Goal: Task Accomplishment & Management: Manage account settings

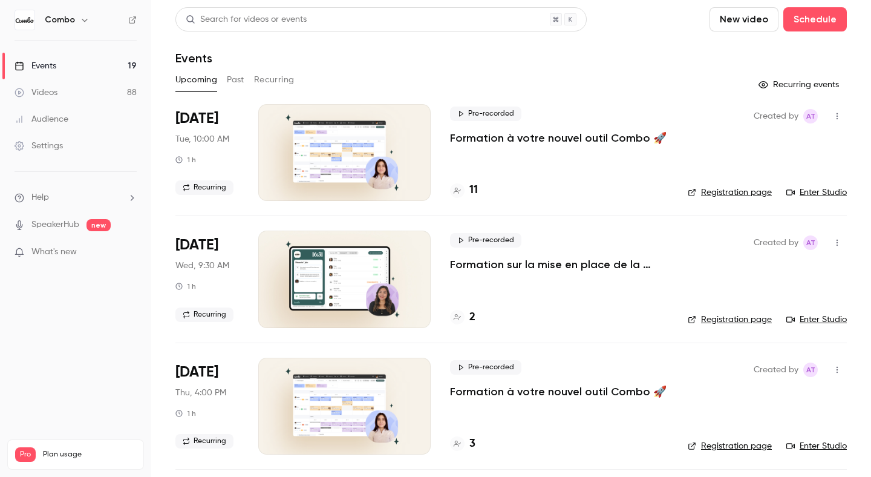
click at [805, 191] on link "Enter Studio" at bounding box center [817, 192] width 61 height 12
click at [463, 193] on div at bounding box center [457, 190] width 15 height 15
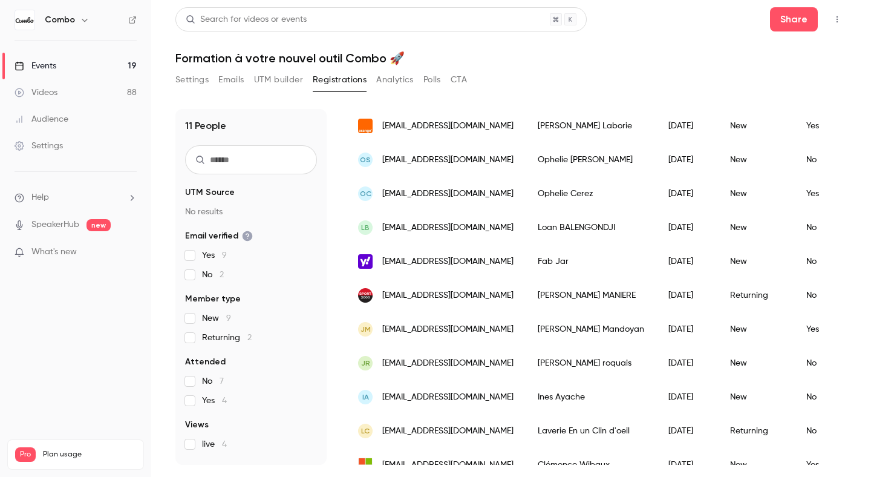
scroll to position [133, 0]
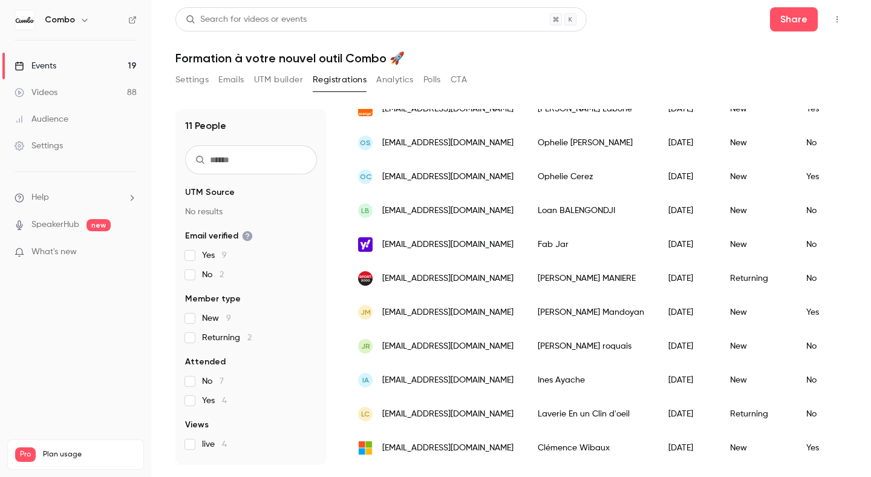
click at [588, 446] on div "[PERSON_NAME]" at bounding box center [591, 448] width 131 height 34
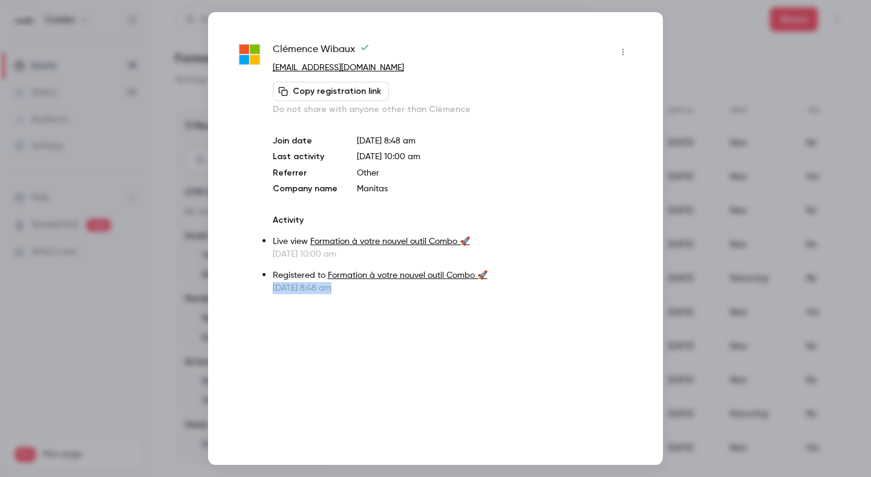
click at [588, 446] on div "Clémence Wibaux lelabofloral@outlook.com Copy registration link Do not share wi…" at bounding box center [435, 238] width 455 height 453
drag, startPoint x: 353, startPoint y: 48, endPoint x: 272, endPoint y: 39, distance: 81.6
click at [275, 44] on span "[PERSON_NAME]" at bounding box center [321, 51] width 97 height 19
copy span "[PERSON_NAME]"
click at [679, 62] on div at bounding box center [435, 238] width 871 height 477
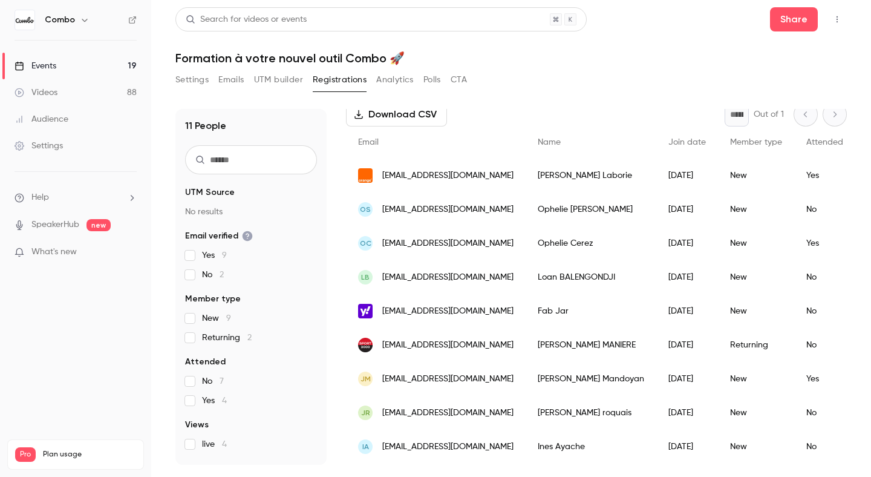
scroll to position [68, 0]
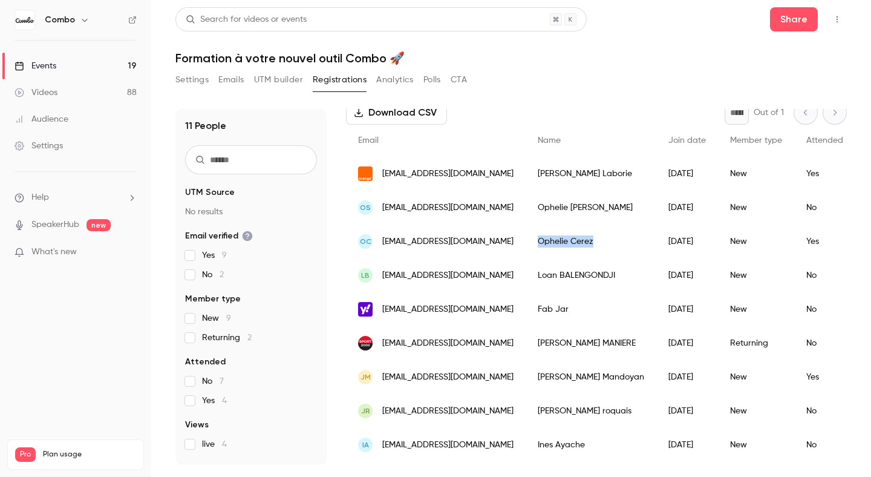
drag, startPoint x: 601, startPoint y: 243, endPoint x: 546, endPoint y: 241, distance: 54.5
click at [546, 241] on div "Ophelie Cerez" at bounding box center [591, 241] width 131 height 34
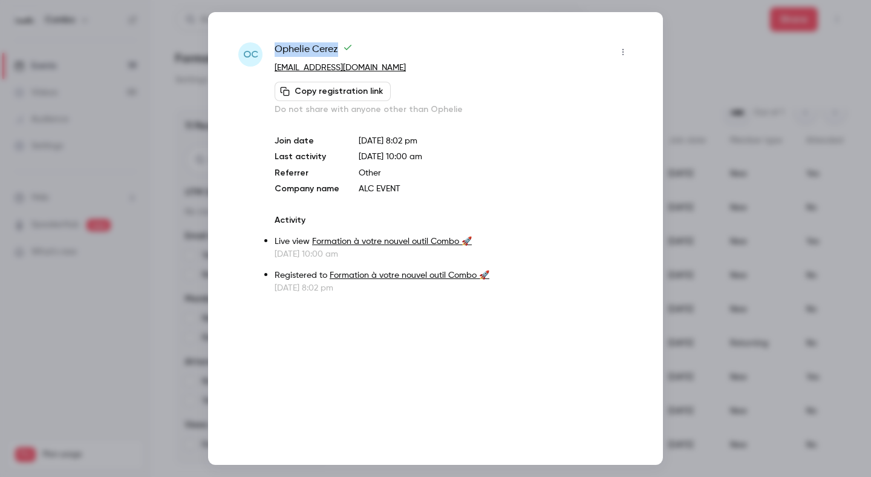
drag, startPoint x: 337, startPoint y: 53, endPoint x: 281, endPoint y: 36, distance: 58.2
click at [281, 36] on div "OC Ophelie Cerez alceventsecretariat@gmail.com Copy registration link Do not sh…" at bounding box center [435, 238] width 455 height 453
copy span "Ophelie Cerez"
drag, startPoint x: 405, startPoint y: 68, endPoint x: 274, endPoint y: 74, distance: 130.8
click at [274, 74] on div "OC Ophelie Cerez alceventsecretariat@gmail.com Copy registration link Do not sh…" at bounding box center [435, 168] width 395 height 252
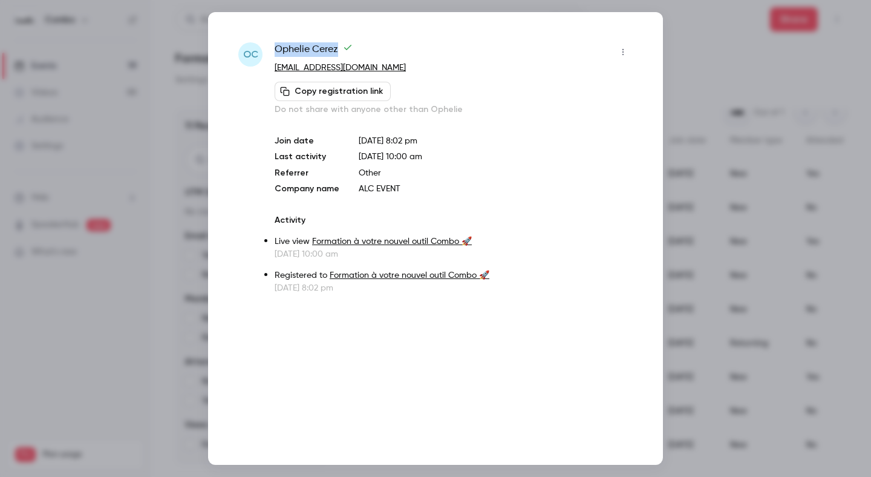
copy link "[EMAIL_ADDRESS][DOMAIN_NAME]"
click at [701, 34] on div at bounding box center [435, 238] width 871 height 477
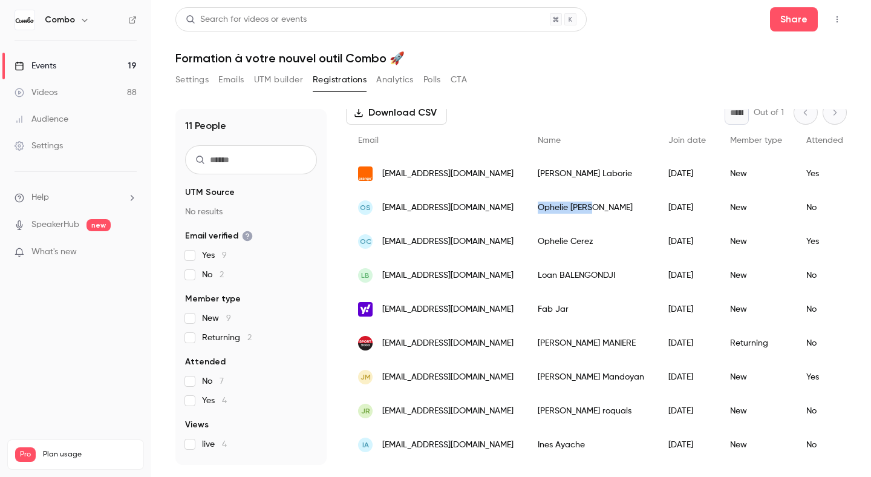
drag, startPoint x: 597, startPoint y: 211, endPoint x: 546, endPoint y: 209, distance: 51.5
click at [546, 209] on div "Ophelie scire" at bounding box center [591, 208] width 131 height 34
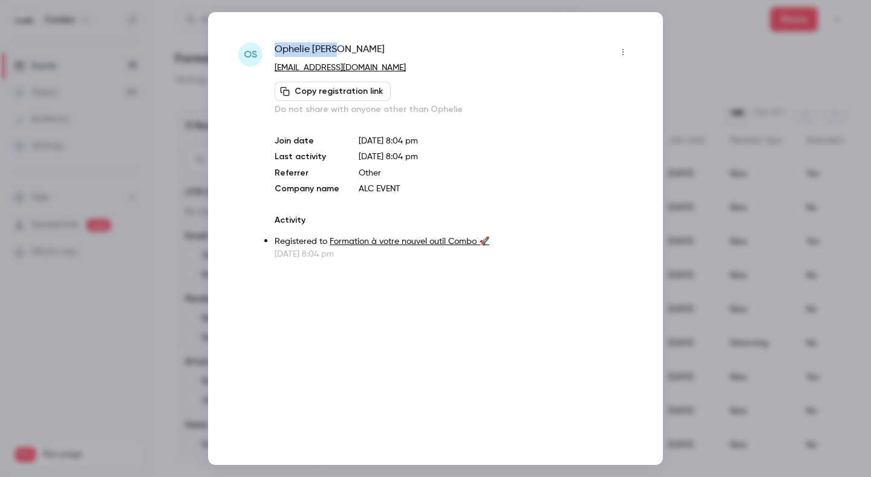
drag, startPoint x: 336, startPoint y: 47, endPoint x: 272, endPoint y: 45, distance: 64.2
click at [272, 45] on div "Os Ophelie scire scireophelie13450@gmail.com Copy registration link Do not shar…" at bounding box center [435, 151] width 395 height 218
copy span "Ophelie scire"
click at [691, 5] on div at bounding box center [435, 238] width 871 height 477
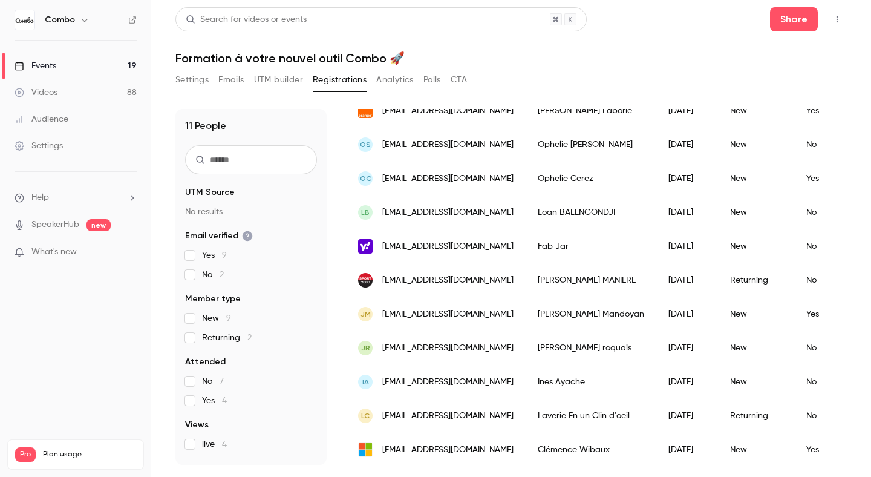
scroll to position [133, 0]
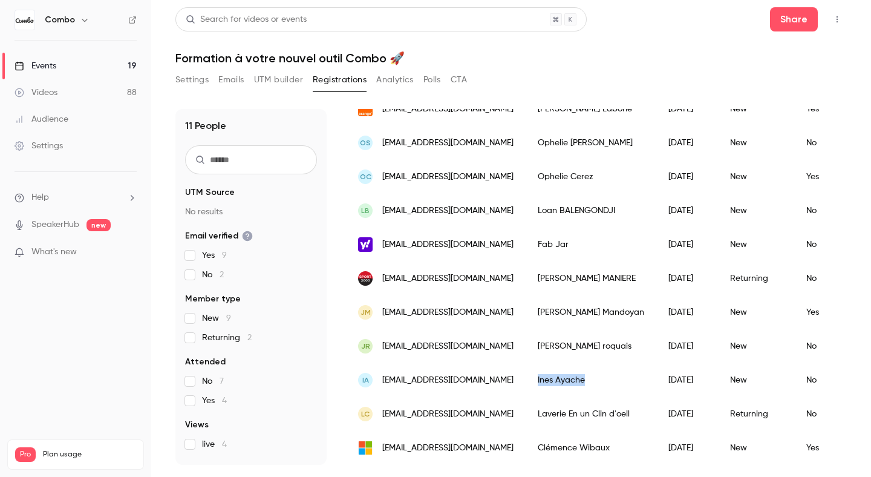
copy div "Ines Ayache"
drag, startPoint x: 597, startPoint y: 380, endPoint x: 540, endPoint y: 375, distance: 57.1
click at [540, 375] on div "Ines Ayache" at bounding box center [591, 380] width 131 height 34
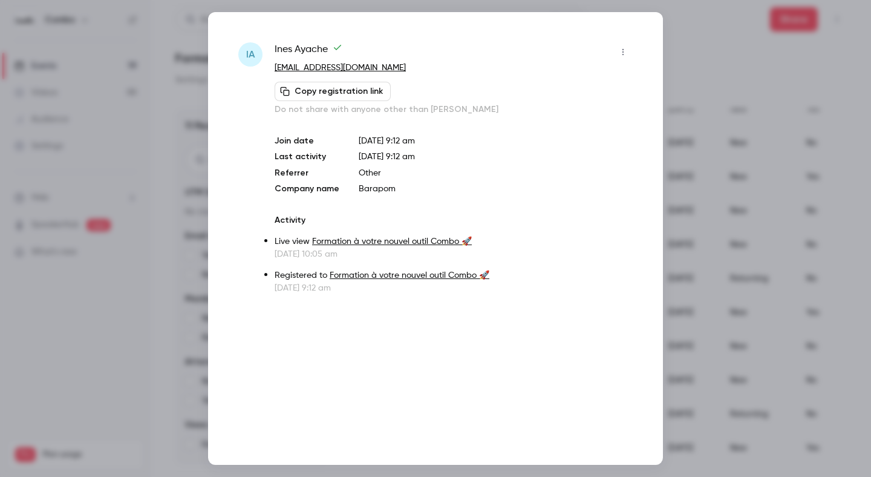
click at [681, 48] on div at bounding box center [435, 238] width 871 height 477
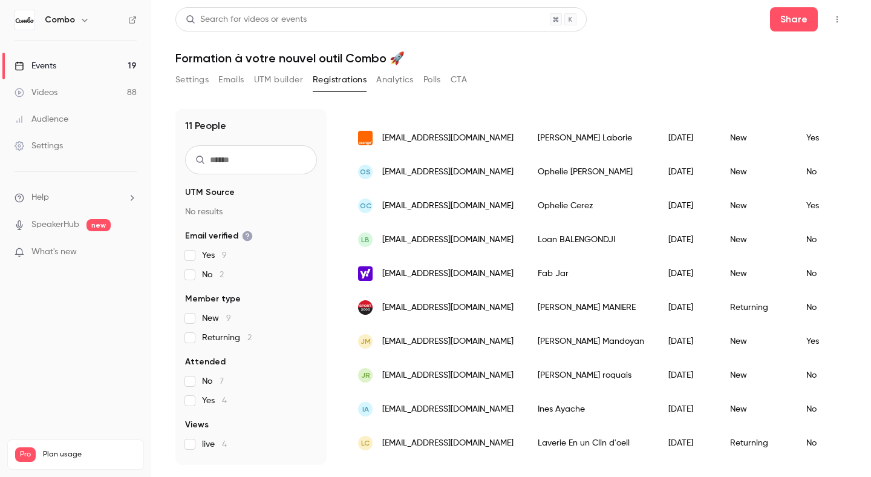
scroll to position [108, 0]
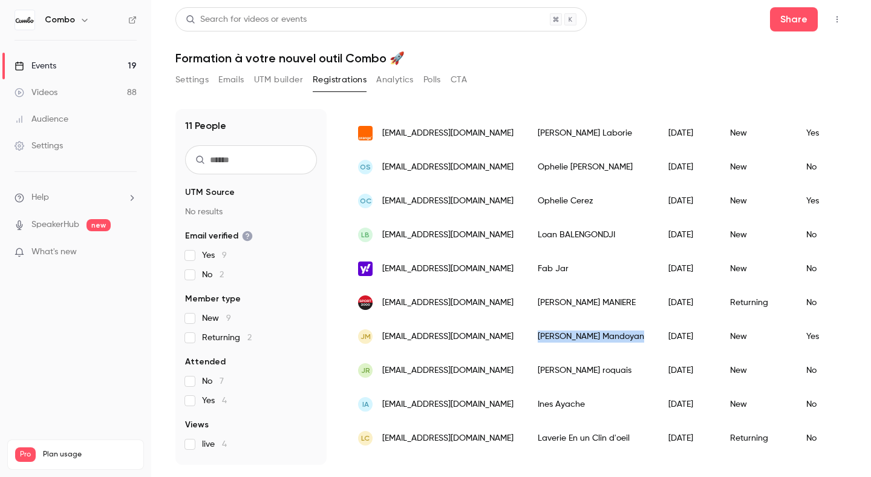
copy div "Julie Mandoyan"
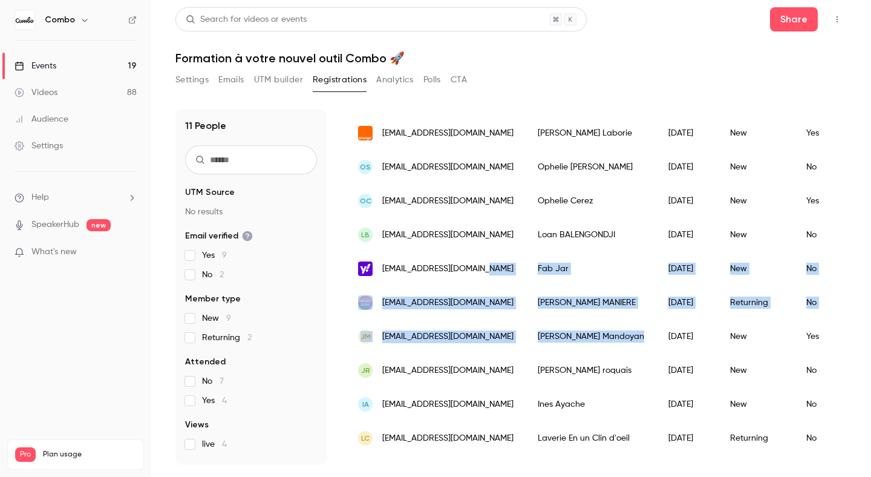
drag, startPoint x: 608, startPoint y: 336, endPoint x: 478, endPoint y: 77, distance: 289.8
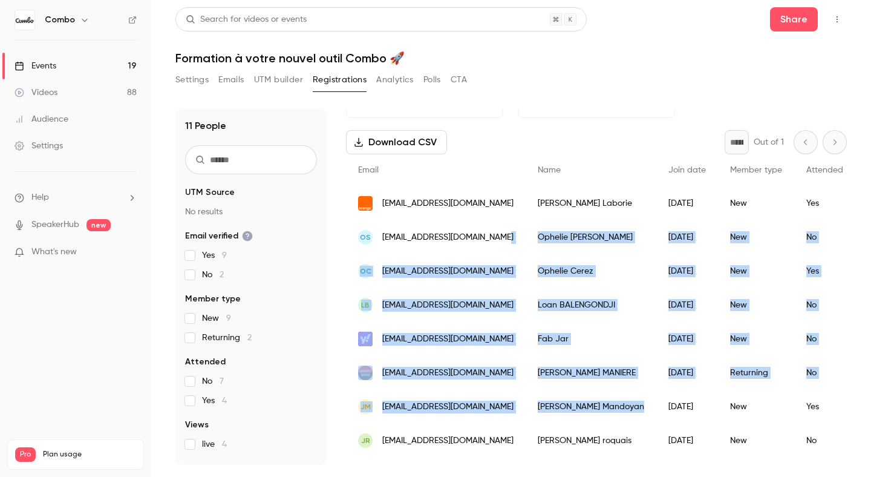
scroll to position [8, 0]
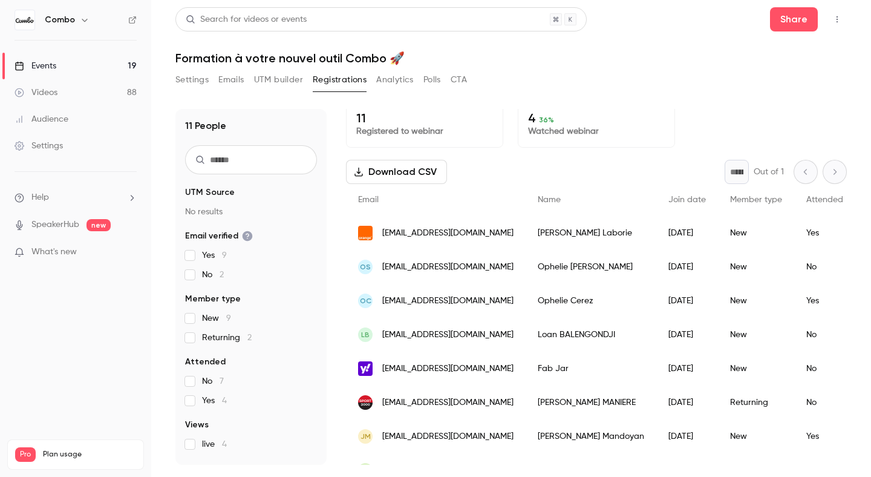
click at [626, 167] on div "Download CSV * Out of 1" at bounding box center [596, 172] width 501 height 24
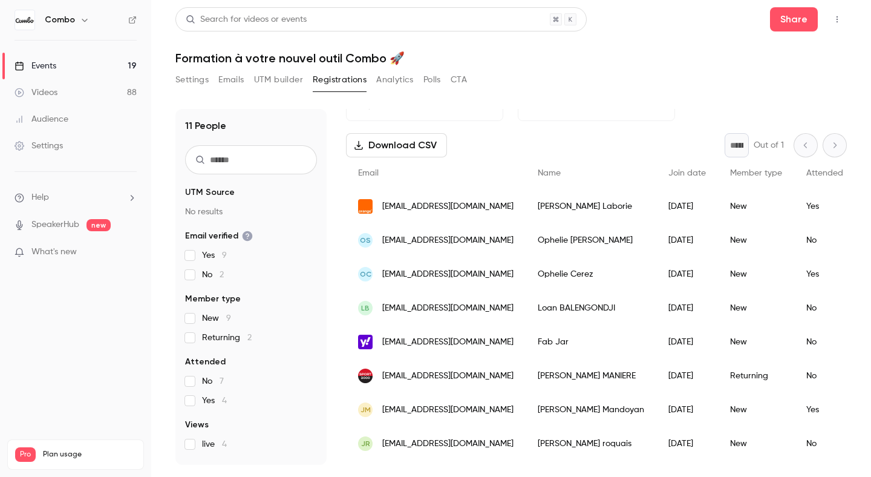
scroll to position [51, 0]
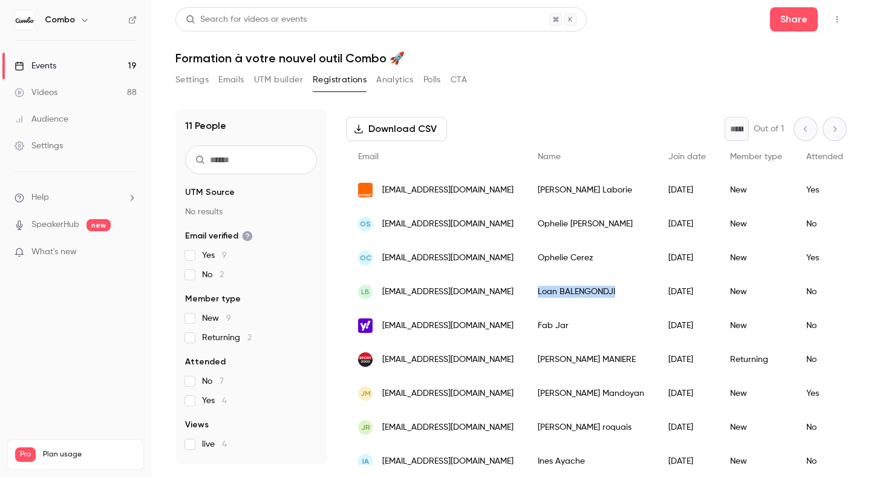
copy div "Loan BALENGONDJI"
drag, startPoint x: 621, startPoint y: 292, endPoint x: 543, endPoint y: 291, distance: 78.7
click at [543, 291] on div "Loan BALENGONDJI" at bounding box center [591, 292] width 131 height 34
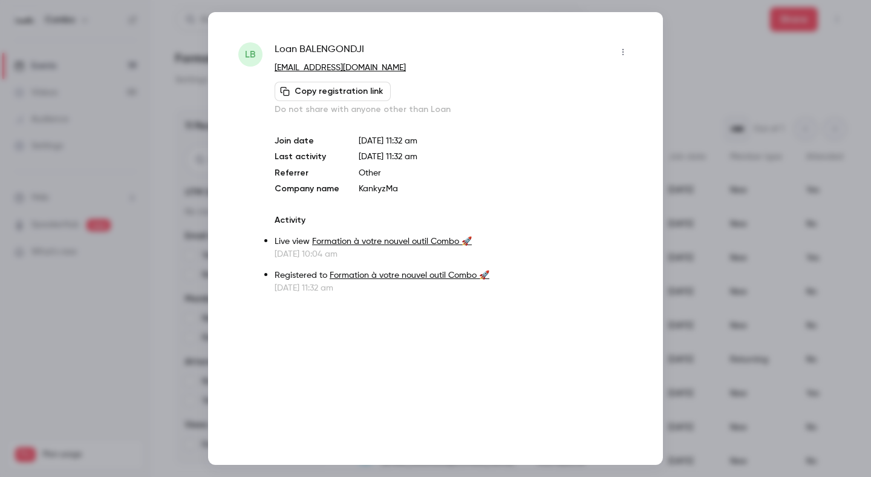
click at [722, 100] on div at bounding box center [435, 238] width 871 height 477
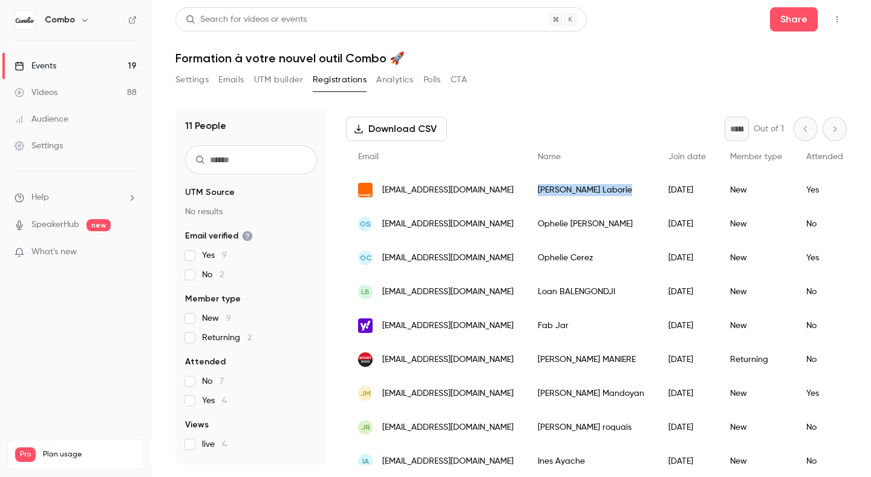
copy div "Paul Laborie"
drag, startPoint x: 595, startPoint y: 189, endPoint x: 544, endPoint y: 191, distance: 50.8
click at [544, 191] on div "Paul Laborie" at bounding box center [591, 190] width 131 height 34
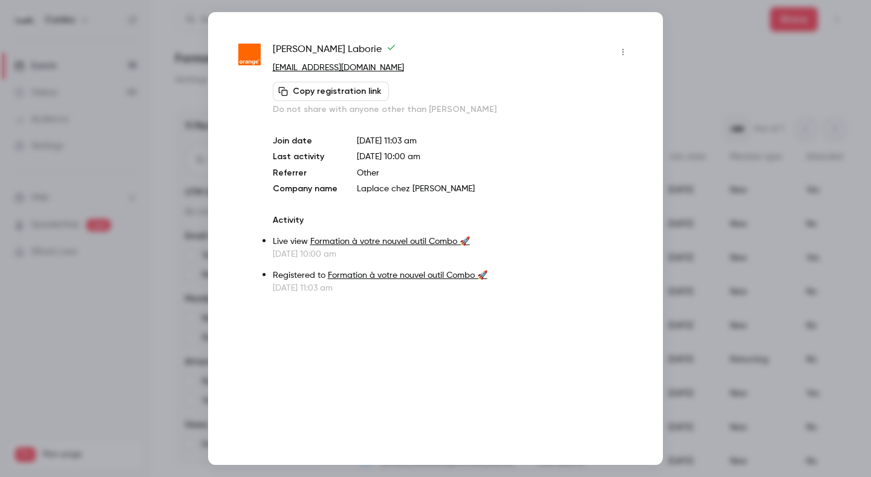
click at [718, 21] on div at bounding box center [435, 238] width 871 height 477
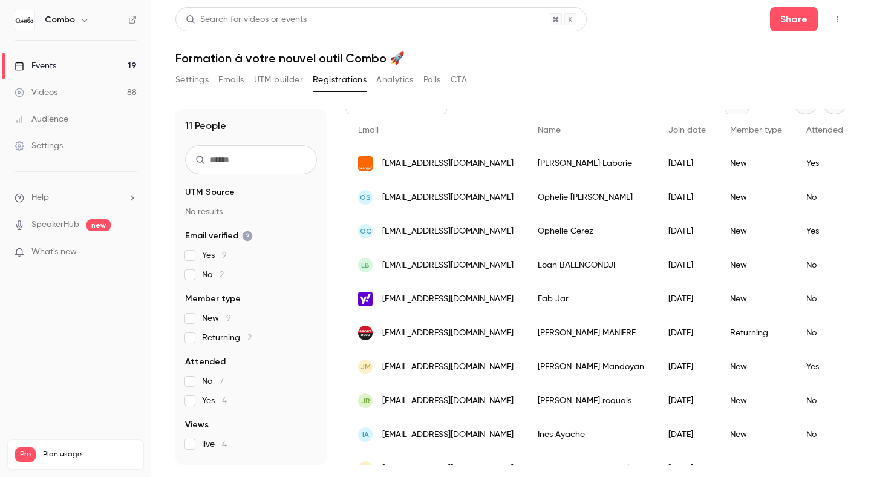
scroll to position [83, 0]
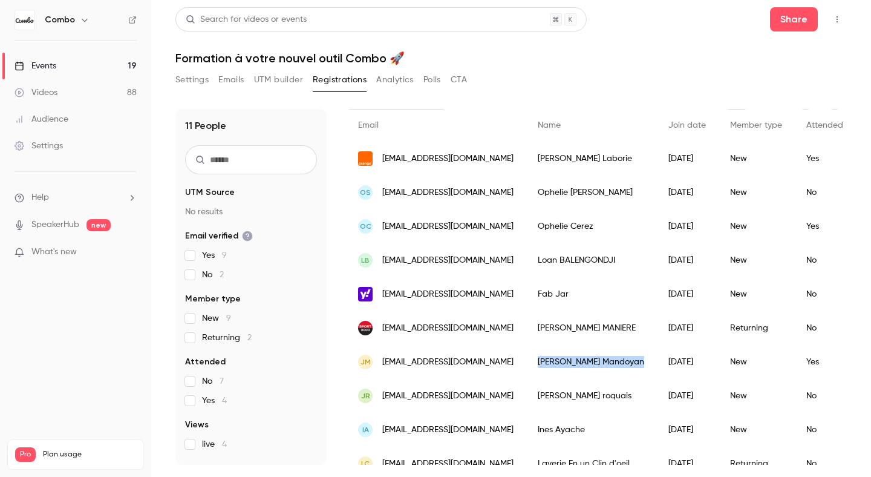
copy div "Julie Mandoyan"
drag, startPoint x: 612, startPoint y: 362, endPoint x: 543, endPoint y: 362, distance: 68.4
click at [543, 362] on div "Julie Mandoyan" at bounding box center [591, 362] width 131 height 34
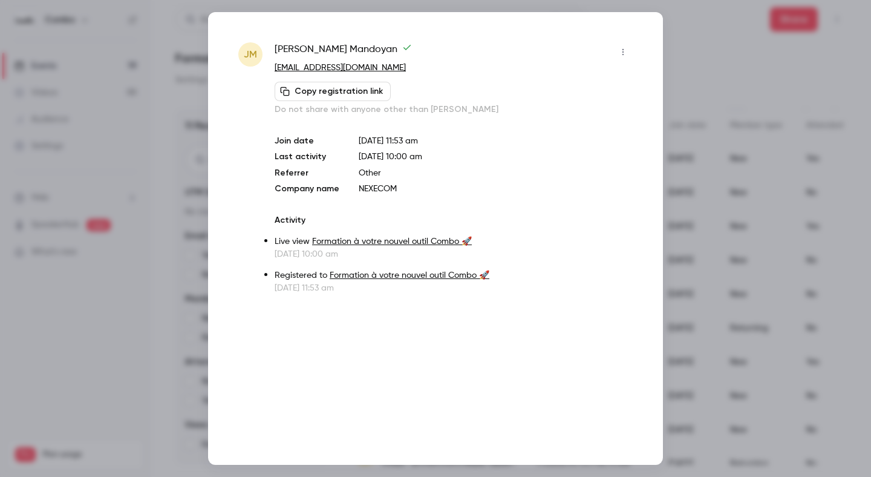
click at [676, 53] on div at bounding box center [435, 238] width 871 height 477
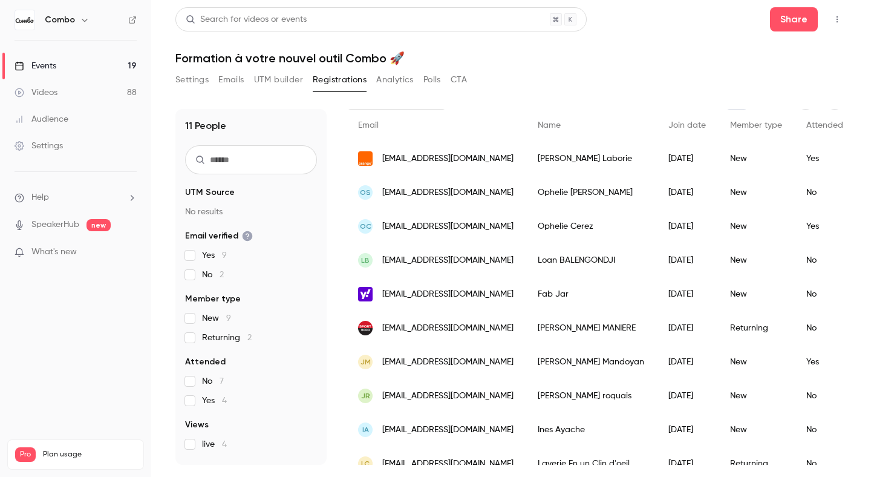
click at [67, 21] on h6 "Combo" at bounding box center [60, 20] width 30 height 12
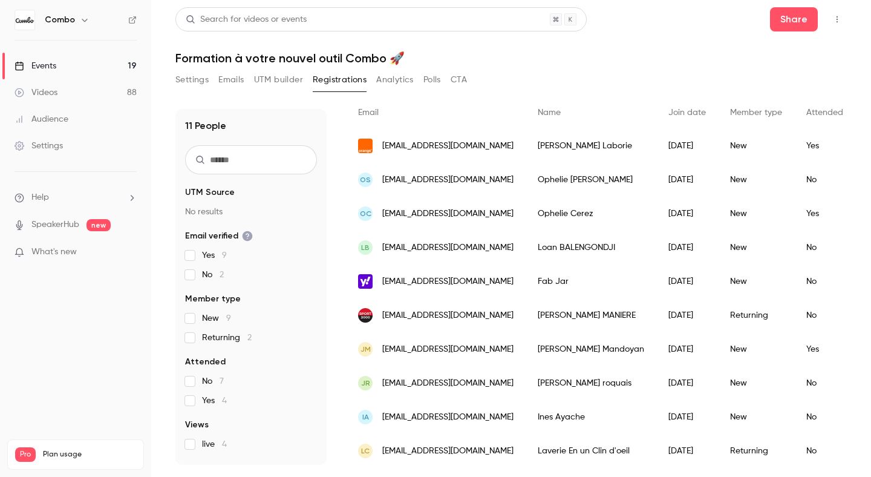
scroll to position [133, 0]
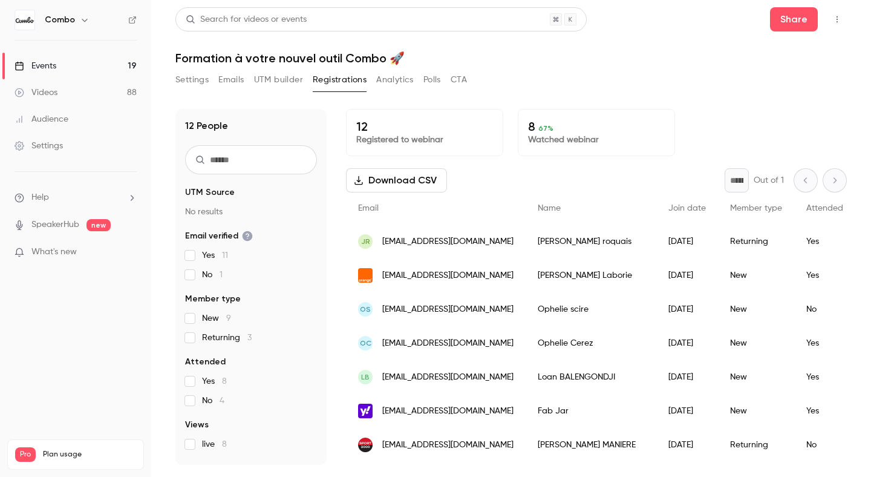
click at [93, 73] on link "Events 19" at bounding box center [75, 66] width 151 height 27
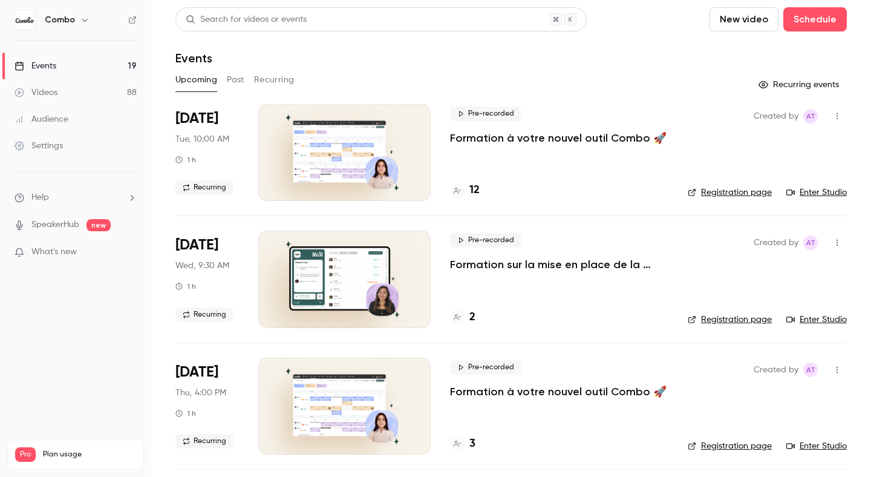
click at [738, 192] on link "Registration page" at bounding box center [730, 192] width 84 height 12
click at [473, 191] on h4 "12" at bounding box center [475, 190] width 10 height 16
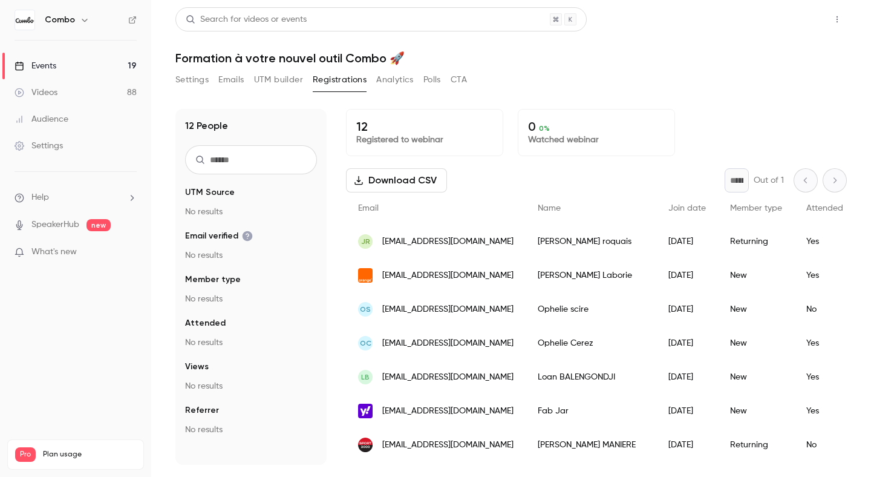
click at [800, 26] on button "Share" at bounding box center [794, 19] width 48 height 24
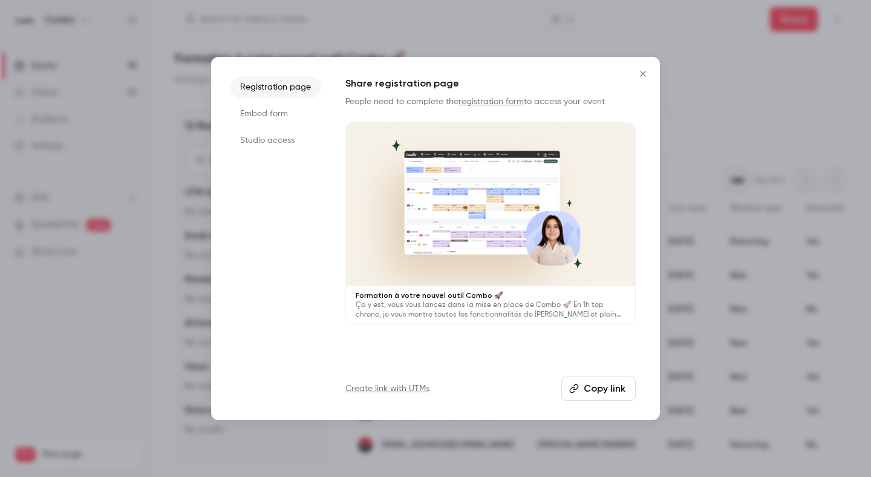
click at [595, 390] on button "Copy link" at bounding box center [599, 388] width 74 height 24
click at [646, 73] on icon "Close" at bounding box center [643, 74] width 15 height 10
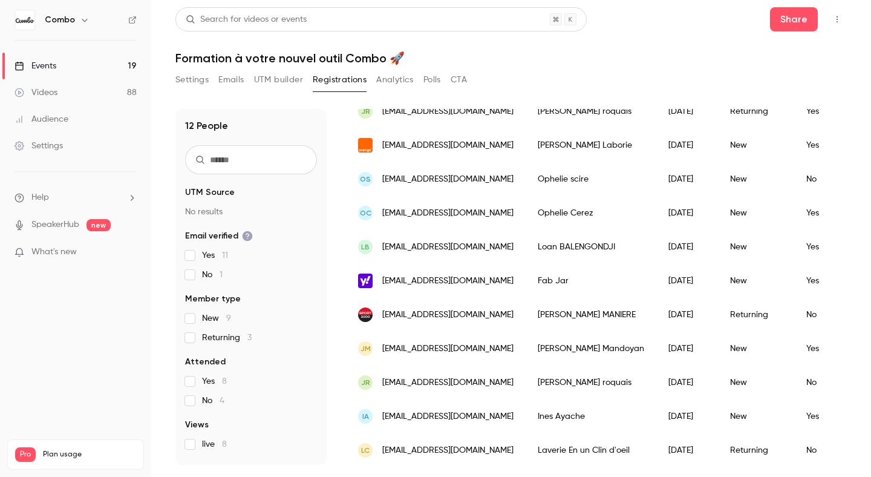
scroll to position [166, 0]
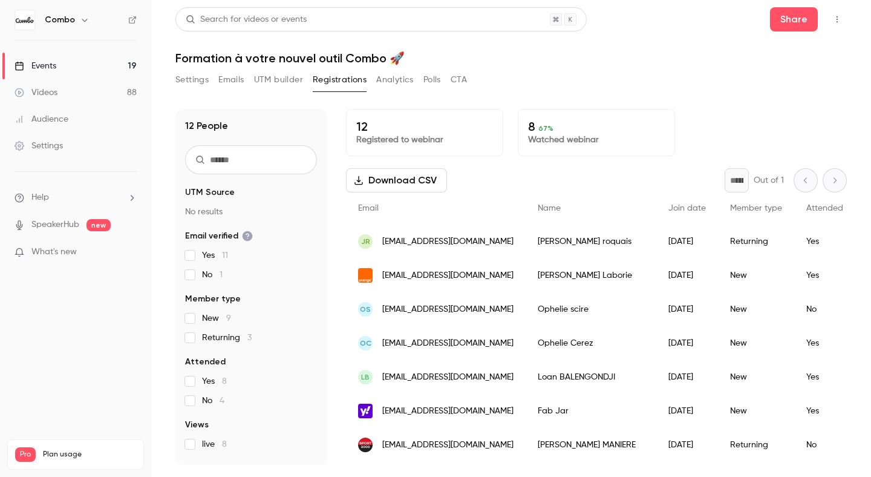
click at [62, 66] on link "Events 19" at bounding box center [75, 66] width 151 height 27
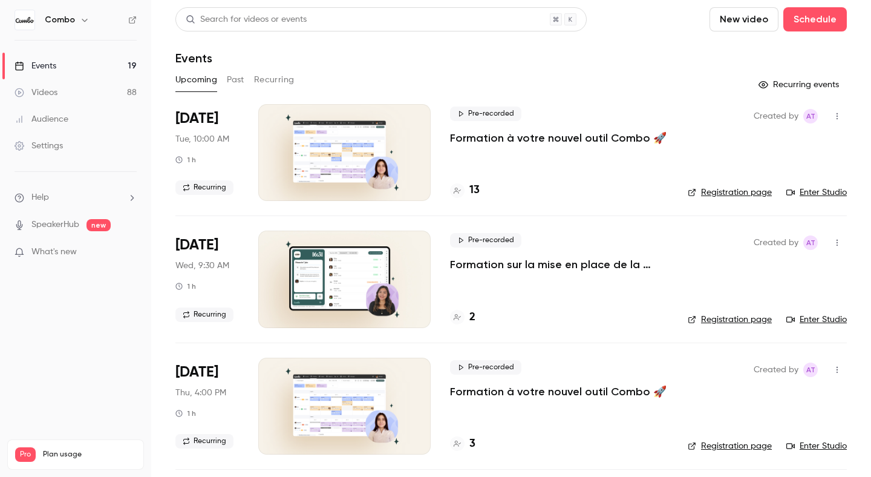
click at [473, 191] on h4 "13" at bounding box center [475, 190] width 10 height 16
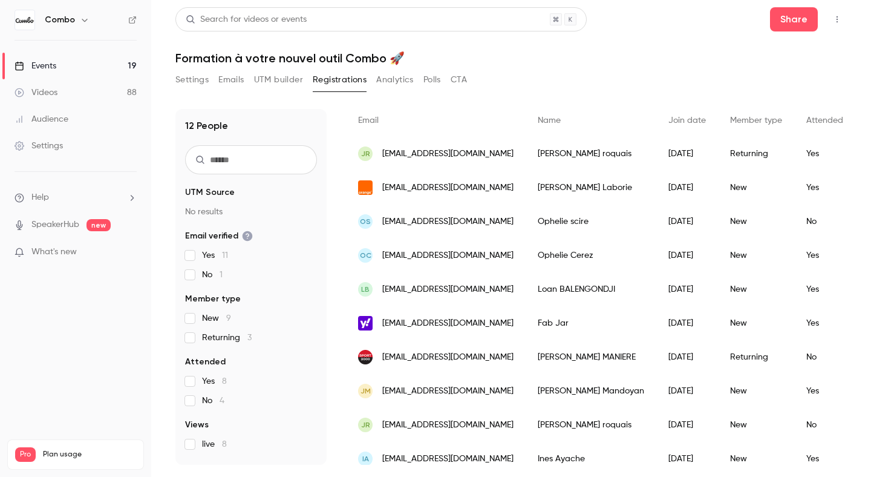
scroll to position [166, 0]
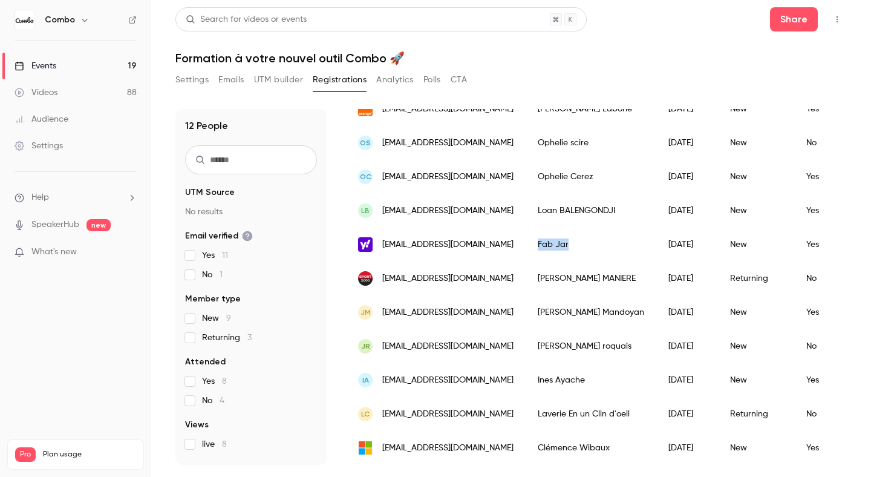
copy div "Fab Jar"
drag, startPoint x: 574, startPoint y: 245, endPoint x: 539, endPoint y: 245, distance: 35.1
click at [539, 245] on div "Fab Jar" at bounding box center [591, 245] width 131 height 34
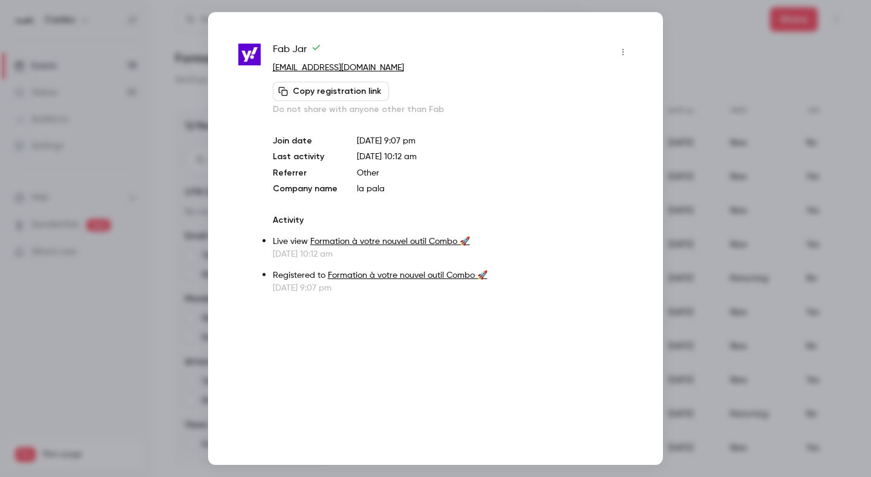
click at [713, 44] on div at bounding box center [435, 238] width 871 height 477
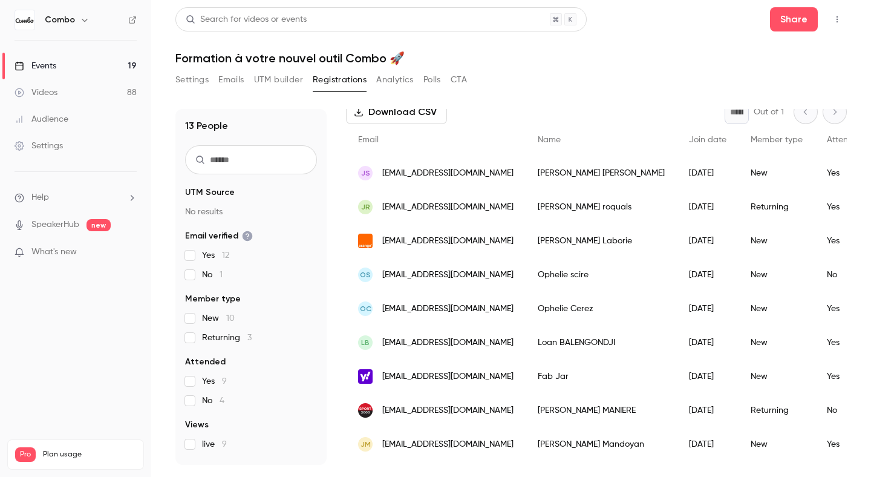
scroll to position [58, 0]
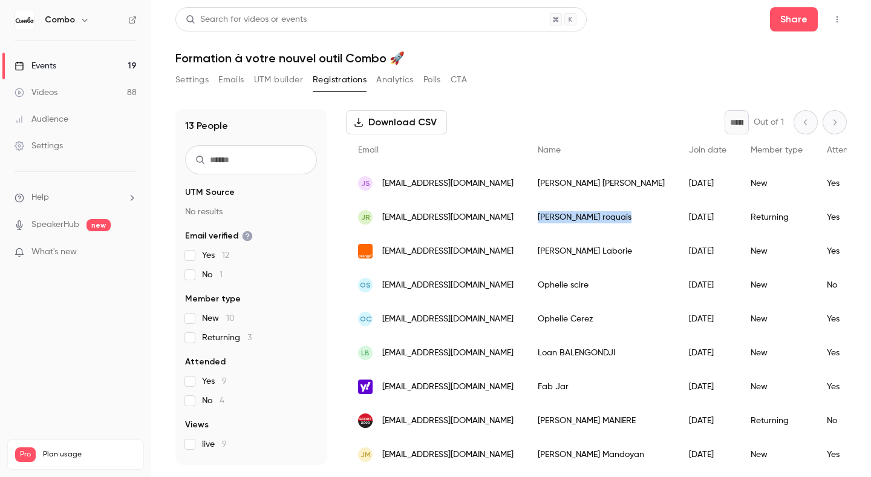
copy div "[PERSON_NAME]"
drag, startPoint x: 595, startPoint y: 217, endPoint x: 543, endPoint y: 217, distance: 52.0
click at [543, 217] on div "[PERSON_NAME]" at bounding box center [601, 217] width 151 height 34
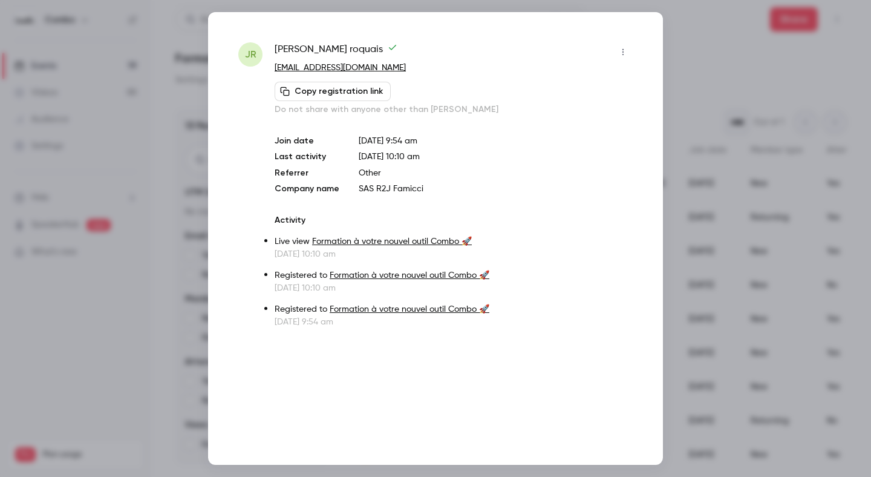
click at [701, 93] on div at bounding box center [435, 238] width 871 height 477
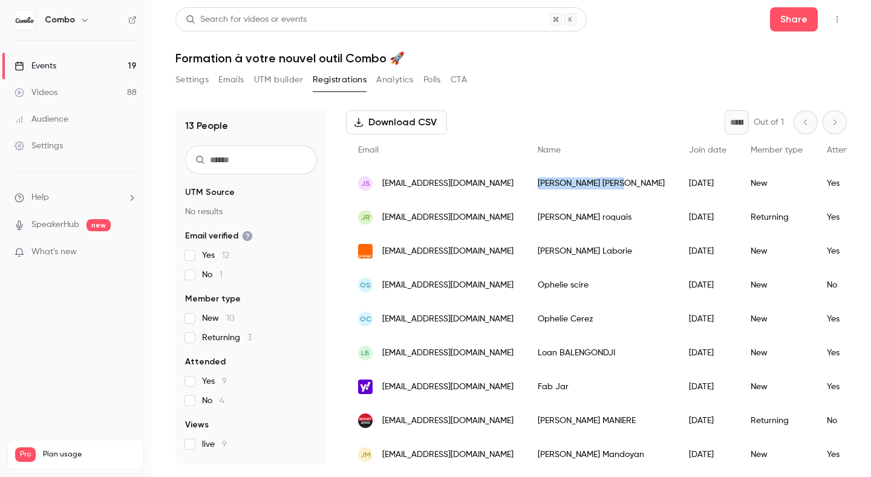
copy div "[PERSON_NAME]"
drag, startPoint x: 589, startPoint y: 186, endPoint x: 540, endPoint y: 186, distance: 49.6
click at [540, 186] on div "[PERSON_NAME]" at bounding box center [601, 183] width 151 height 34
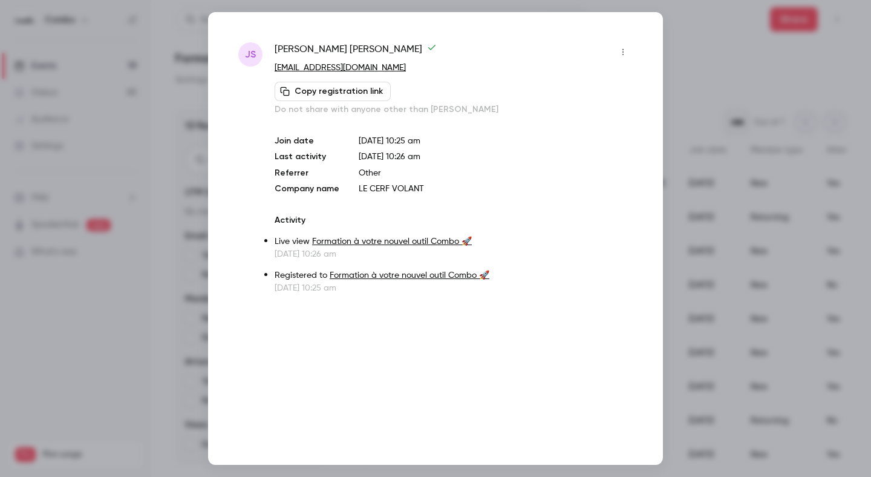
click at [694, 93] on div at bounding box center [435, 238] width 871 height 477
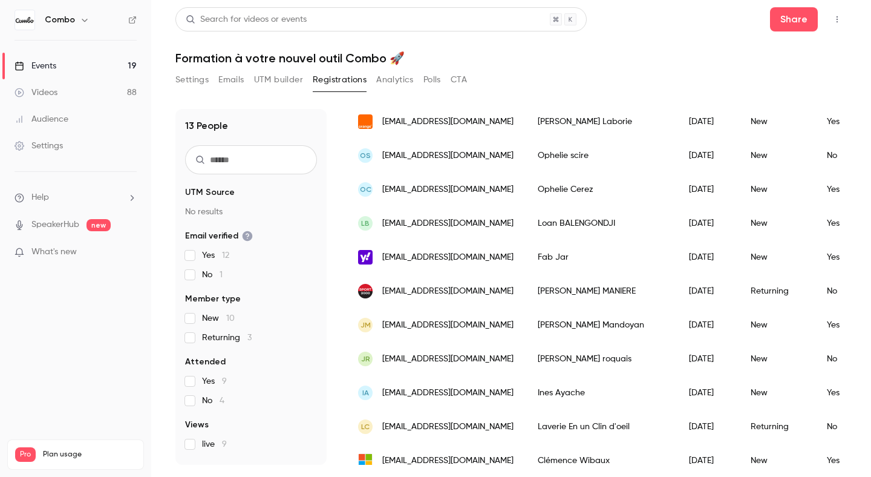
scroll to position [200, 0]
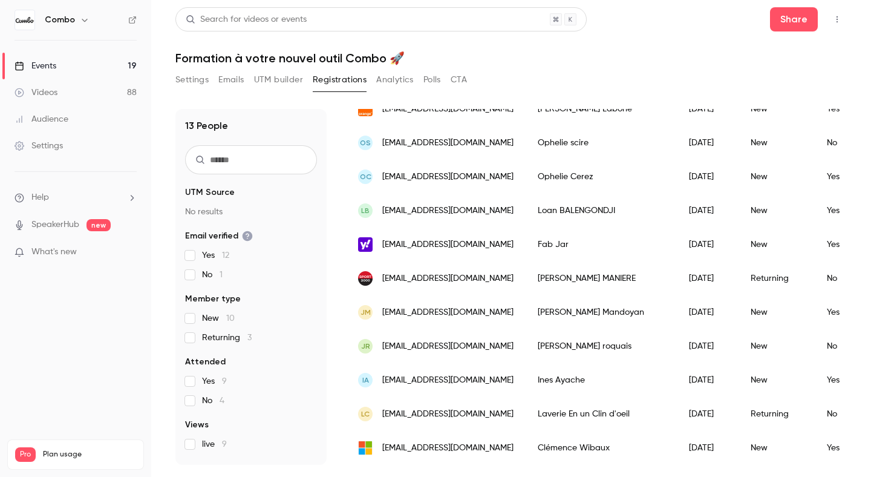
copy div "[PERSON_NAME]"
drag, startPoint x: 619, startPoint y: 447, endPoint x: 550, endPoint y: 316, distance: 147.2
click at [861, 255] on main "Search for videos or events Share Formation à votre nouvel outil Combo 🚀 Settin…" at bounding box center [511, 238] width 720 height 477
